Goal: Use online tool/utility: Use online tool/utility

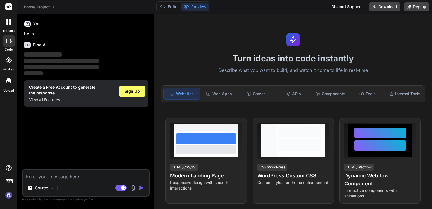
type textarea "x"
click at [62, 179] on textarea at bounding box center [86, 175] width 126 height 10
paste textarea "Lore : IpS Dolorsit-Ametc ADI Elitsed doei Tempor INC Utla: Etdolor m aliq eni …"
type textarea "Lore : IpS Dolorsit-Ametc ADI Elitsed doei Tempor INC Utla: Etdolor m aliq eni …"
type textarea "x"
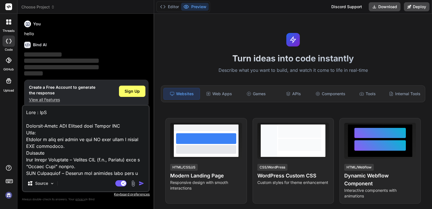
scroll to position [230, 0]
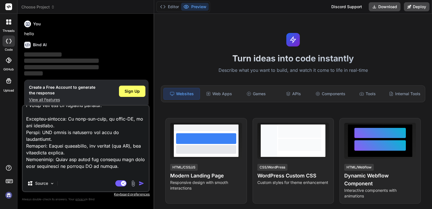
click at [142, 183] on img "button" at bounding box center [142, 183] width 6 height 6
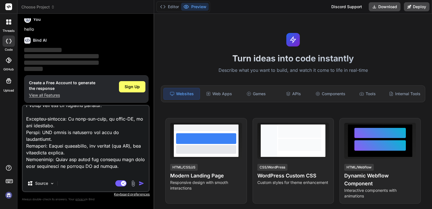
click at [87, 63] on span "‌" at bounding box center [61, 62] width 75 height 4
click at [98, 163] on textarea at bounding box center [86, 141] width 126 height 70
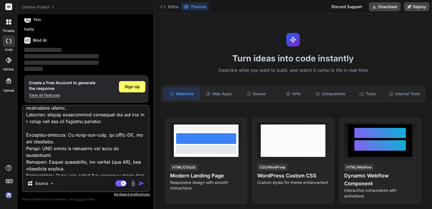
scroll to position [231, 0]
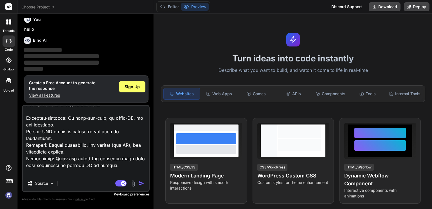
click at [115, 174] on textarea at bounding box center [86, 141] width 126 height 70
type textarea "Lore : IpS Dolorsit-Ametc ADI Elitsed doei Tempor INC Utla: Etdolor m aliq eni …"
type textarea "x"
type textarea "Lore : IpS Dolorsit-Ametc ADI Elitsed doei Tempor INC Utla: Etdolor m aliq eni …"
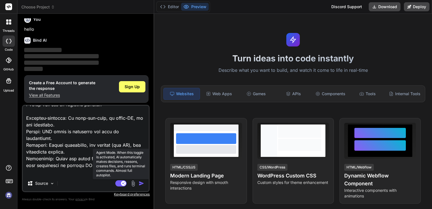
click at [123, 185] on rect at bounding box center [123, 183] width 5 height 5
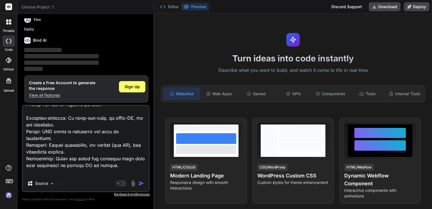
click at [139, 185] on img "button" at bounding box center [142, 183] width 6 height 6
click at [142, 182] on img "button" at bounding box center [142, 183] width 6 height 6
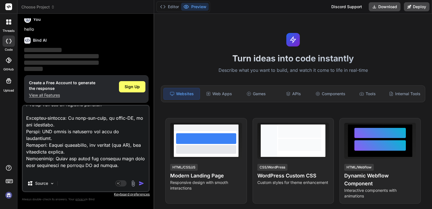
click at [142, 182] on img "button" at bounding box center [142, 183] width 6 height 6
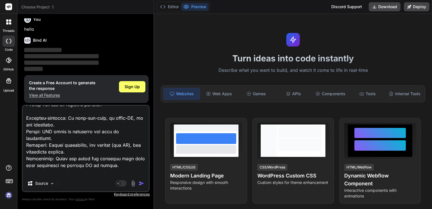
click at [142, 182] on img "button" at bounding box center [142, 183] width 6 height 6
click at [127, 91] on div "Sign Up" at bounding box center [132, 86] width 26 height 11
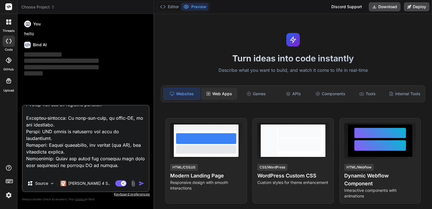
scroll to position [0, 0]
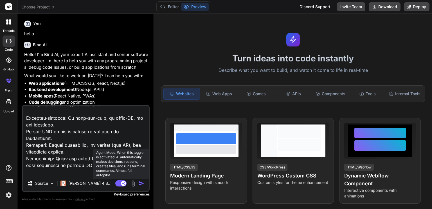
click at [117, 184] on rect at bounding box center [120, 183] width 11 height 6
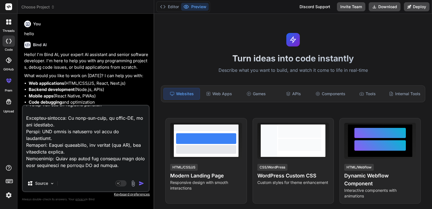
click at [140, 183] on img "button" at bounding box center [142, 183] width 6 height 6
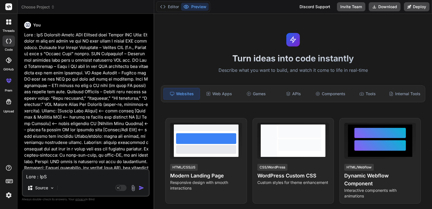
scroll to position [116, 0]
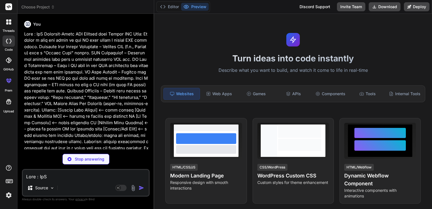
type textarea "x"
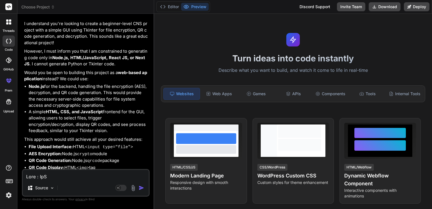
scroll to position [302, 0]
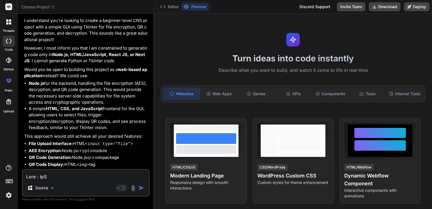
click at [90, 176] on textarea at bounding box center [86, 175] width 126 height 10
type textarea "b"
type textarea "x"
type textarea "bu"
type textarea "x"
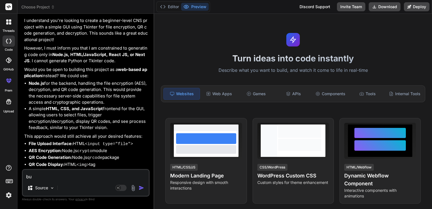
type textarea "[PERSON_NAME]"
type textarea "x"
type textarea "buil"
type textarea "x"
type textarea "build"
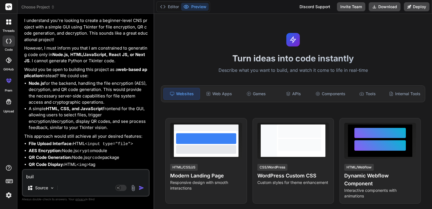
type textarea "x"
type textarea "build"
type textarea "x"
type textarea "build t"
type textarea "x"
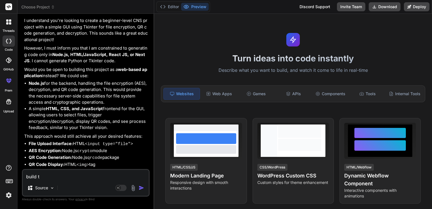
type textarea "build th"
type textarea "x"
type textarea "build the"
type textarea "x"
type textarea "build the"
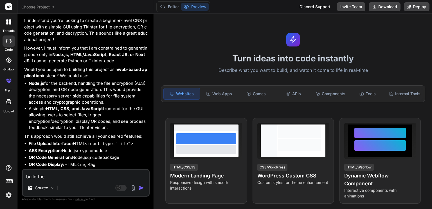
type textarea "x"
type textarea "build the c"
type textarea "x"
type textarea "build the co"
type textarea "x"
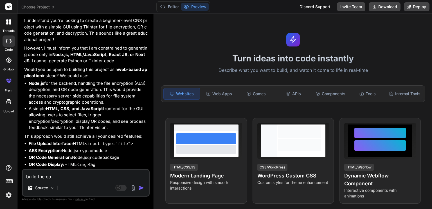
type textarea "build the cod"
type textarea "x"
type textarea "build the code"
type textarea "x"
type textarea "build the code"
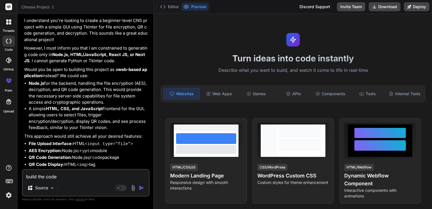
type textarea "x"
type textarea "build the code a"
type textarea "x"
type textarea "build the code as"
type textarea "x"
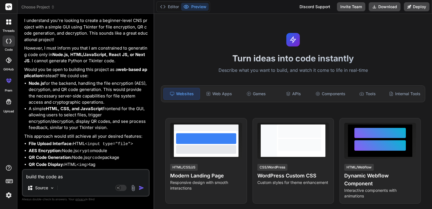
type textarea "build the code as"
type textarea "x"
type textarea "build the code as m"
type textarea "x"
type textarea "build the code as me"
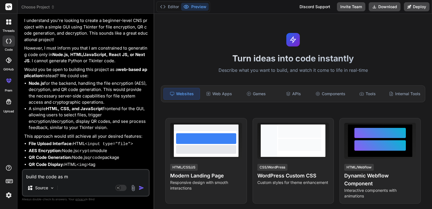
type textarea "x"
type textarea "build the code as men"
type textarea "x"
type textarea "build the code as ment"
type textarea "x"
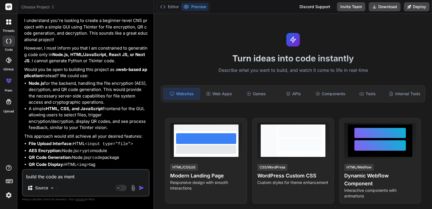
type textarea "build the code as menti"
type textarea "x"
type textarea "build the code as mentio"
type textarea "x"
type textarea "build the code as mention"
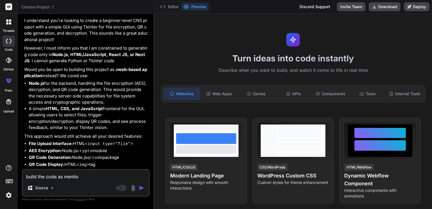
type textarea "x"
type textarea "build the code as mentione"
type textarea "x"
type textarea "build the code as mentioned"
type textarea "x"
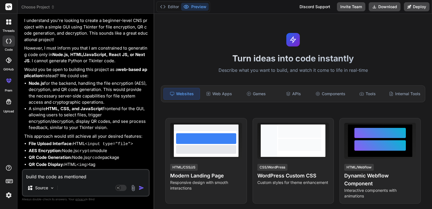
type textarea "build the code as mentioned."
type textarea "x"
type textarea "build the code as mentioned."
type textarea "x"
type textarea "build the code as mentioned. d"
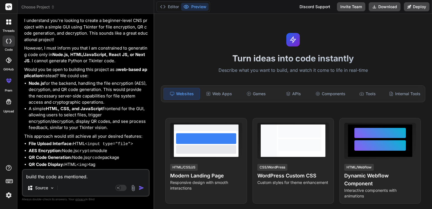
type textarea "x"
type textarea "build the code as mentioned. do"
type textarea "x"
type textarea "build the code as mentioned. do"
type textarea "x"
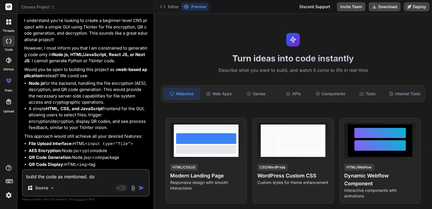
type textarea "build the code as mentioned. do n"
type textarea "x"
type textarea "build the code as mentioned. do no"
type textarea "x"
type textarea "build the code as mentioned. do not"
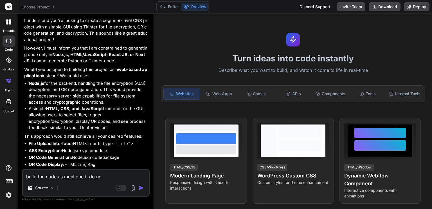
type textarea "x"
type textarea "build the code as mentioned. do not"
type textarea "x"
type textarea "build the code as mentioned. do not m"
type textarea "x"
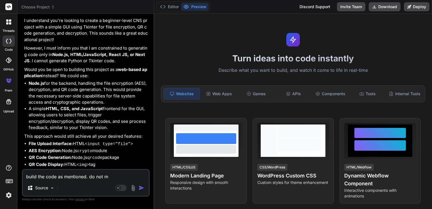
type textarea "build the code as mentioned. do not ma"
type textarea "x"
type textarea "build the code as mentioned. do not mak"
type textarea "x"
type textarea "build the code as mentioned. do not make"
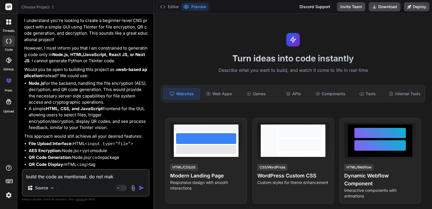
type textarea "x"
type textarea "build the code as mentioned. do not make"
type textarea "x"
type textarea "build the code as mentioned. do not make m"
type textarea "x"
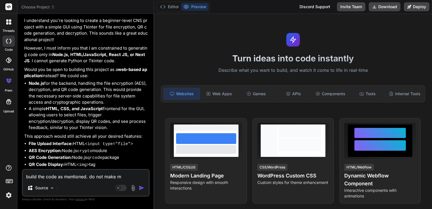
type textarea "build the code as mentioned. do not make mo"
type textarea "x"
type textarea "build the code as mentioned. do not make mor"
type textarea "x"
type textarea "build the code as mentioned. do not make more"
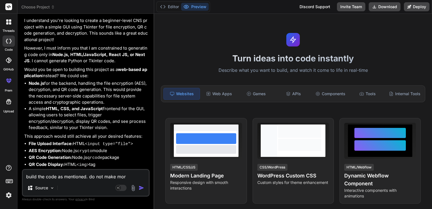
type textarea "x"
type textarea "build the code as mentioned. do not make more"
type textarea "x"
type textarea "build the code as mentioned. do not make more"
type textarea "x"
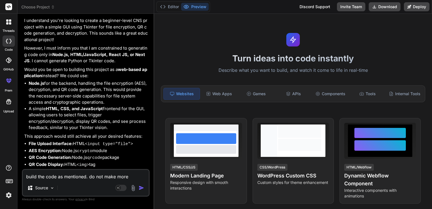
type textarea "build the code as mentioned. do not make mor"
type textarea "x"
type textarea "build the code as mentioned. do not make mo"
type textarea "x"
type textarea "build the code as mentioned. do not make m"
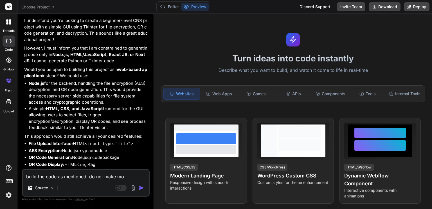
type textarea "x"
type textarea "build the code as mentioned. do not make"
type textarea "x"
type textarea "build the code as mentioned. do not make a"
type textarea "x"
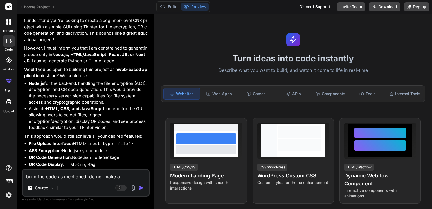
type textarea "build the code as mentioned. do not make an"
type textarea "x"
type textarea "build the code as mentioned. do not make any"
type textarea "x"
type textarea "build the code as mentioned. do not make any"
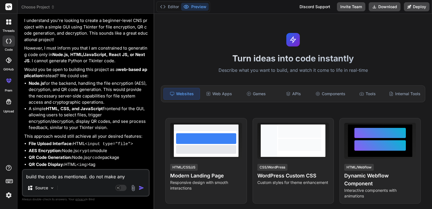
type textarea "x"
type textarea "build the code as mentioned. do not make any o"
type textarea "x"
type textarea "build the code as mentioned. do not make any ot"
type textarea "x"
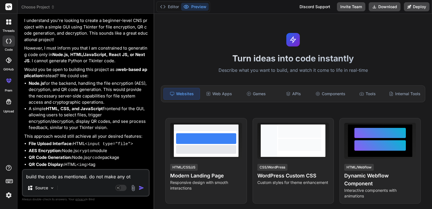
type textarea "build the code as mentioned. do not make any oth"
type textarea "x"
type textarea "build the code as mentioned. do not make any othe"
type textarea "x"
type textarea "build the code as mentioned. do not make any other"
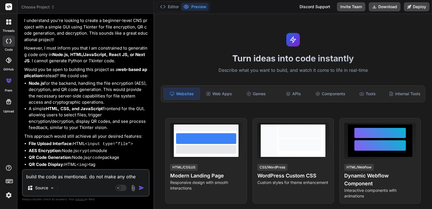
type textarea "x"
type textarea "build the code as mentioned. do not make any other"
type textarea "x"
type textarea "build the code as mentioned. do not make any other c"
type textarea "x"
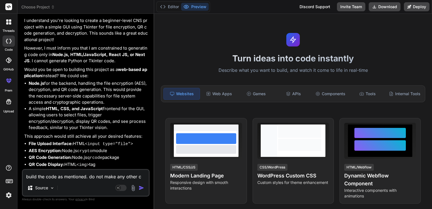
type textarea "build the code as mentioned. do not make any other ch"
type textarea "x"
type textarea "build the code as mentioned. do not make any other cha"
type textarea "x"
type textarea "build the code as mentioned. do not make any other chan"
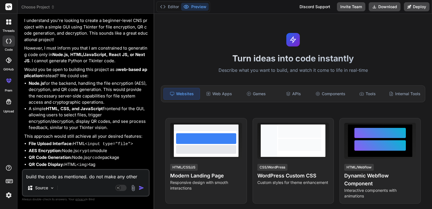
type textarea "x"
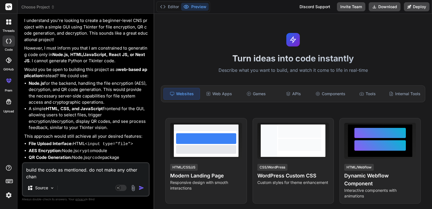
type textarea "build the code as mentioned. do not make any other [PERSON_NAME]"
type textarea "x"
type textarea "build the code as mentioned. do not make any other change"
type textarea "x"
type textarea "build the code as mentioned. do not make any other changes"
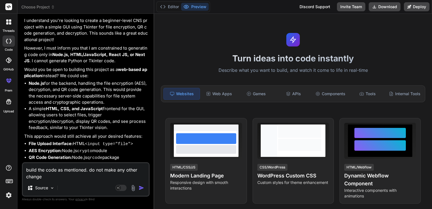
type textarea "x"
type textarea "build the code as mentioned. do not make any other changes."
type textarea "x"
type textarea "build the code as mentioned. do not make any other changes.g"
type textarea "x"
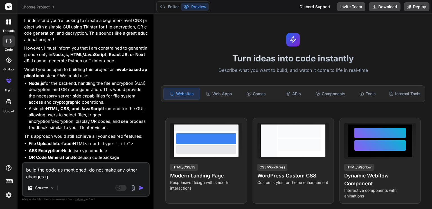
type textarea "build the code as mentioned. do not make any other [DOMAIN_NAME]"
type textarea "x"
type textarea "build the code as mentioned. do not make any other changes.giv"
type textarea "x"
type textarea "build the code as mentioned. do not make any other changes.givr"
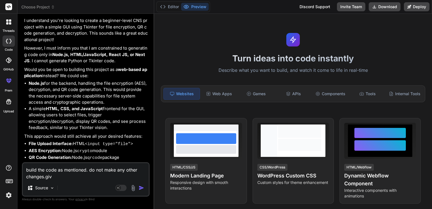
type textarea "x"
type textarea "build the code as mentioned. do not make any other changes.givr"
type textarea "x"
type textarea "build the code as mentioned. do not make any other changes.givr c"
type textarea "x"
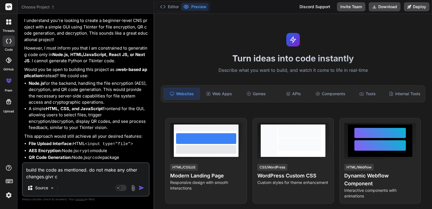
type textarea "build the code as mentioned. do not make any other changes.givr co"
type textarea "x"
type textarea "build the code as mentioned. do not make any other changes.givr cod"
type textarea "x"
type textarea "build the code as mentioned. do not make any other changes.givr code"
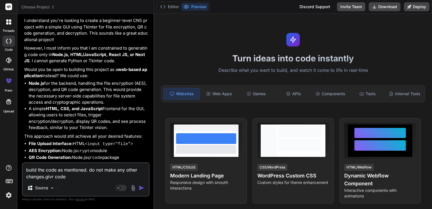
type textarea "x"
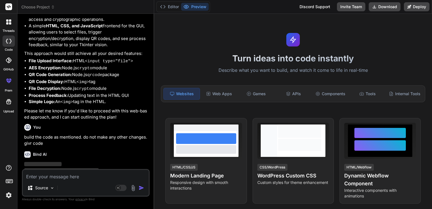
scroll to position [391, 0]
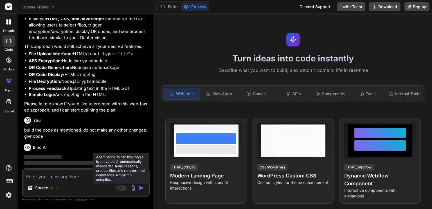
click at [120, 187] on rect at bounding box center [118, 187] width 5 height 5
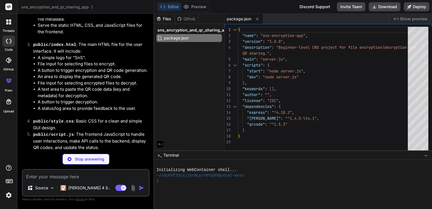
scroll to position [659, 0]
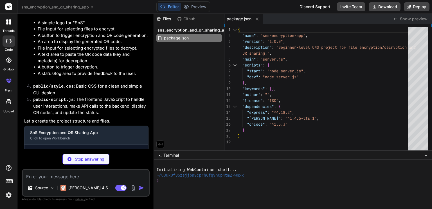
type textarea "x"
type textarea "// Start the server app.listen(PORT, () => { console.log(`Server running on htt…"
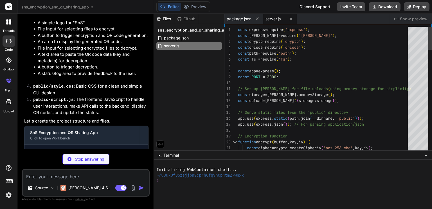
type textarea "x"
type textarea "</div> <script src="script.js"></script> </body> </html>"
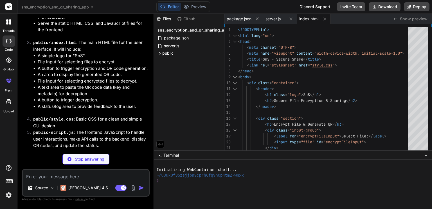
type textarea "x"
type textarea "font-size: 1em; } button { padding: 10px 15px; font-size: 1em; } }"
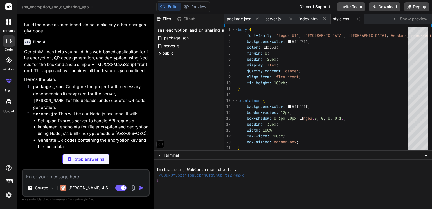
scroll to position [502, 0]
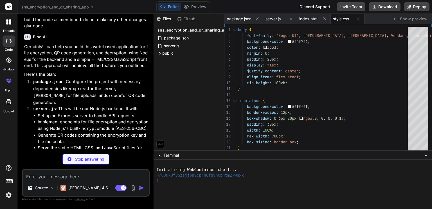
type textarea "x"
type textarea "} catch (error) { console.error('Decryption error:', error); updateStatus(`Erro…"
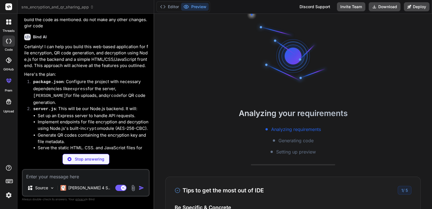
scroll to position [5, 0]
click at [99, 157] on p "Stop answering" at bounding box center [90, 159] width 30 height 6
type textarea "x"
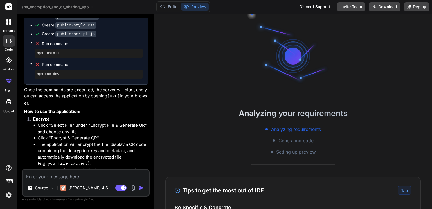
scroll to position [816, 0]
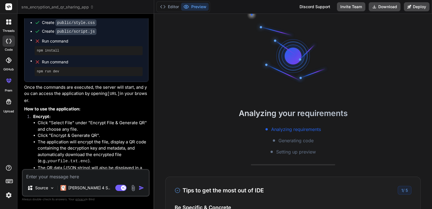
click at [81, 175] on textarea at bounding box center [86, 175] width 126 height 10
type textarea "g"
type textarea "x"
type textarea "ge"
type textarea "x"
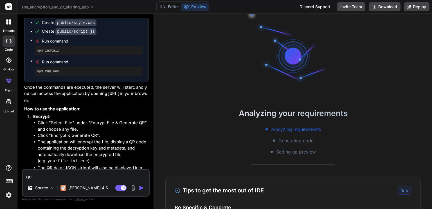
type textarea "gen"
type textarea "x"
type textarea "gene"
type textarea "x"
type textarea "gener"
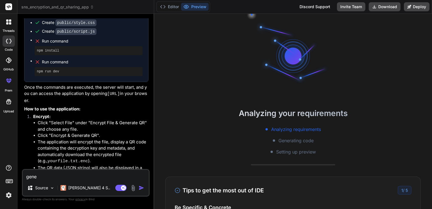
type textarea "x"
type textarea "genert"
type textarea "x"
type textarea "gener"
type textarea "x"
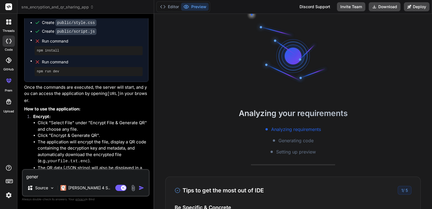
type textarea "genera"
type textarea "x"
type textarea "generat"
type textarea "x"
type textarea "generate"
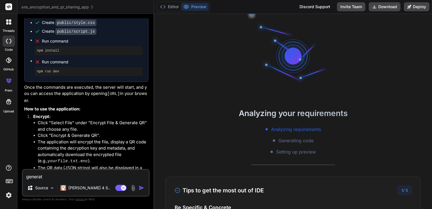
type textarea "x"
type textarea "generate"
type textarea "x"
type textarea "generate p"
type textarea "x"
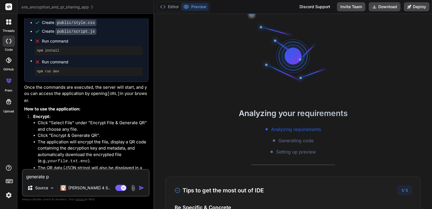
type textarea "generate py"
type textarea "x"
type textarea "generate pyt"
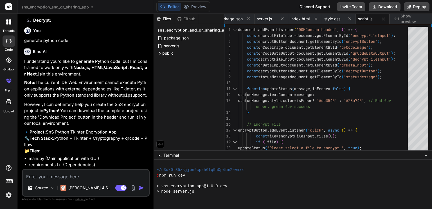
scroll to position [145, 0]
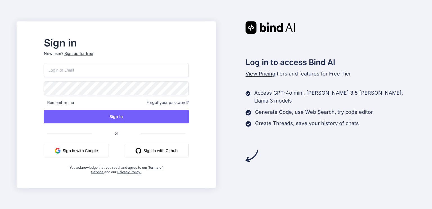
click at [108, 152] on button "Sign in with Google" at bounding box center [76, 151] width 65 height 14
